Goal: Find contact information: Find contact information

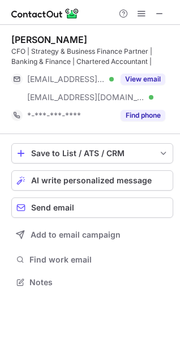
scroll to position [274, 180]
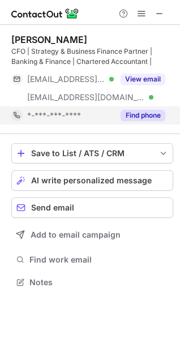
click at [128, 118] on button "Find phone" at bounding box center [142, 115] width 45 height 11
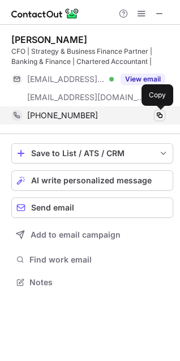
click at [161, 116] on span at bounding box center [159, 115] width 9 height 9
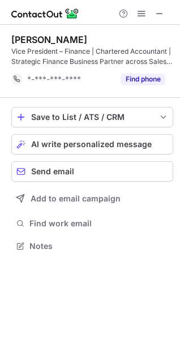
scroll to position [238, 180]
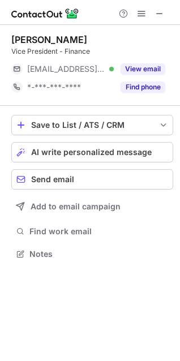
scroll to position [246, 180]
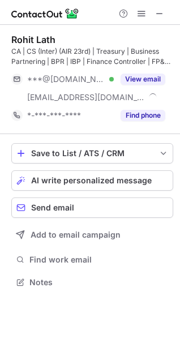
scroll to position [274, 180]
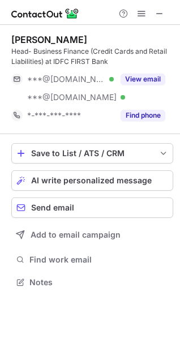
scroll to position [274, 180]
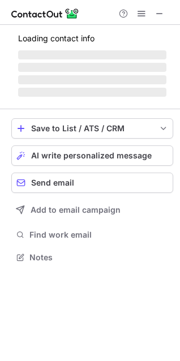
scroll to position [274, 180]
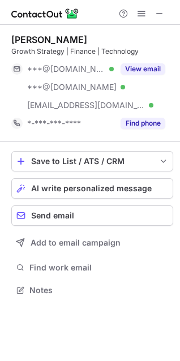
scroll to position [282, 180]
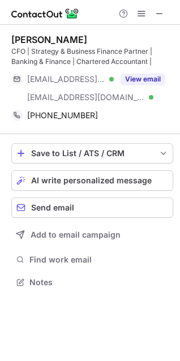
scroll to position [274, 180]
click at [157, 18] on span at bounding box center [159, 13] width 9 height 9
drag, startPoint x: 162, startPoint y: 14, endPoint x: 188, endPoint y: 287, distance: 274.8
click at [180, 287] on html "Puneet Mehta CFO | Strategy & Business Finance Partner | Banking & Finance | Ch…" at bounding box center [90, 180] width 180 height 361
click at [161, 16] on span at bounding box center [159, 13] width 9 height 9
